Goal: Information Seeking & Learning: Learn about a topic

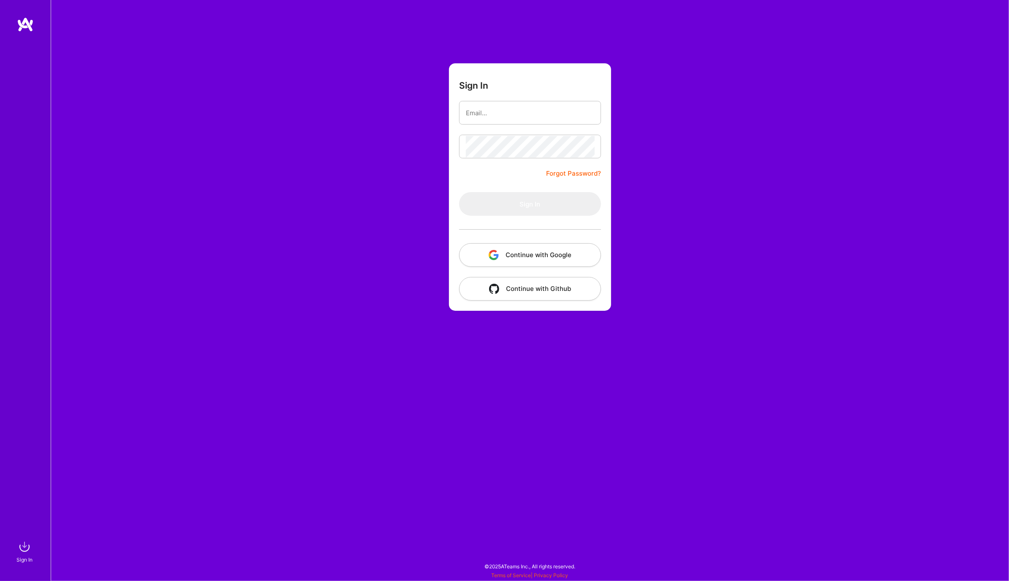
click at [575, 256] on button "Continue with Google" at bounding box center [530, 255] width 142 height 24
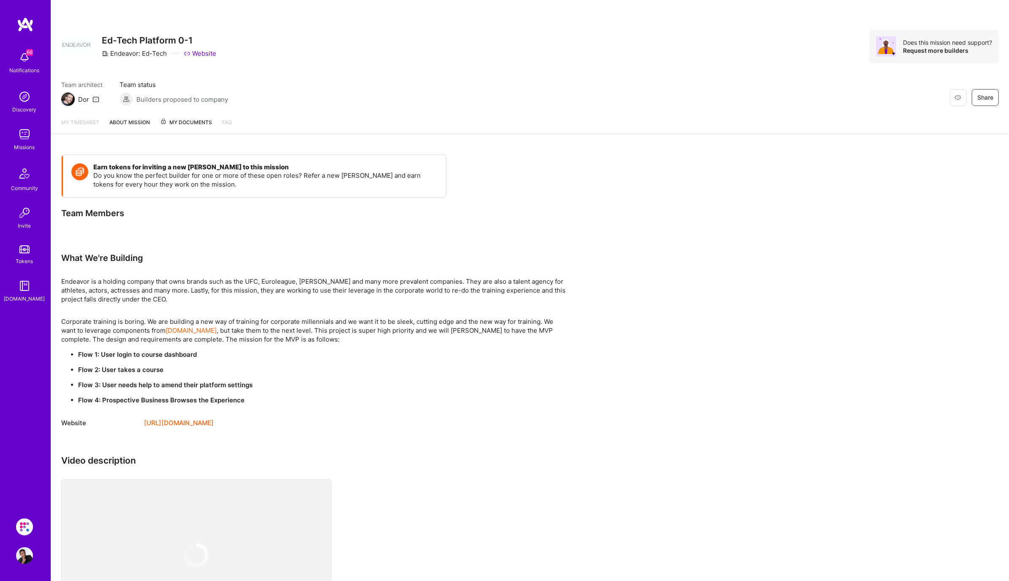
click at [22, 131] on img at bounding box center [24, 134] width 17 height 17
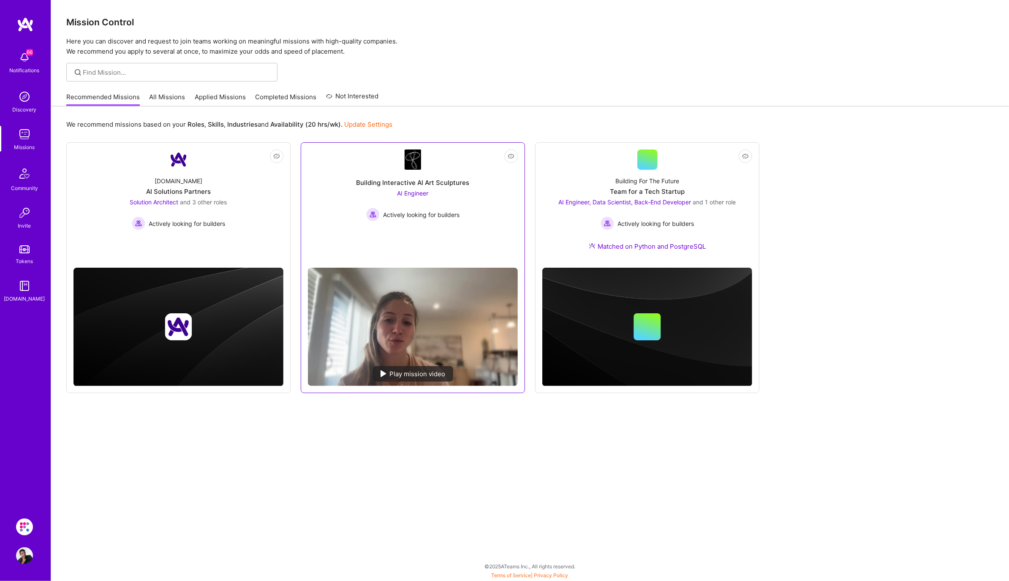
click at [396, 205] on div "AI Engineer Actively looking for builders" at bounding box center [412, 205] width 93 height 33
click at [608, 234] on div "Building For The Future Team for a Tech Startup AI Engineer, Data Scientist, Ba…" at bounding box center [647, 215] width 210 height 91
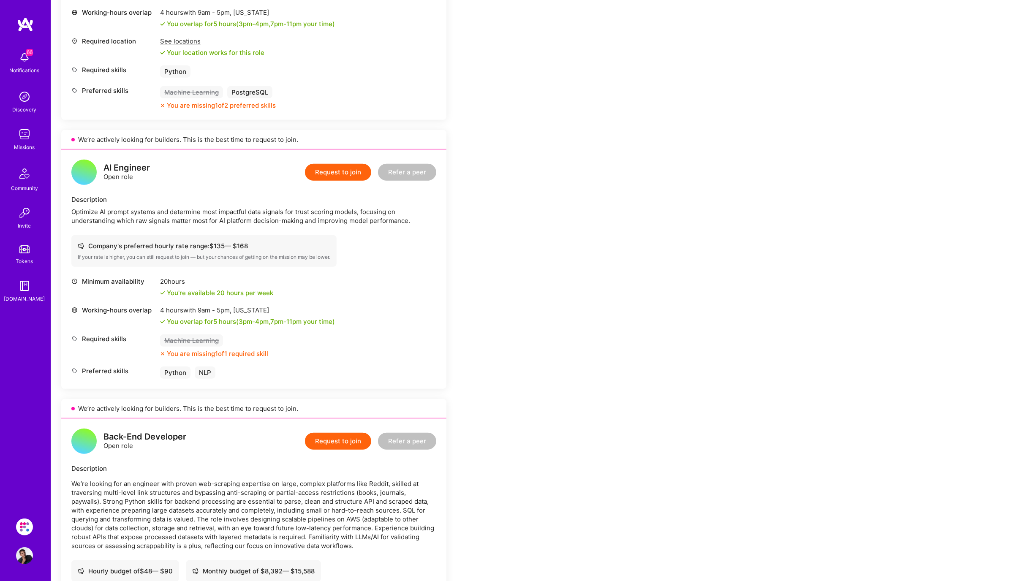
scroll to position [391, 0]
